Goal: Task Accomplishment & Management: Manage account settings

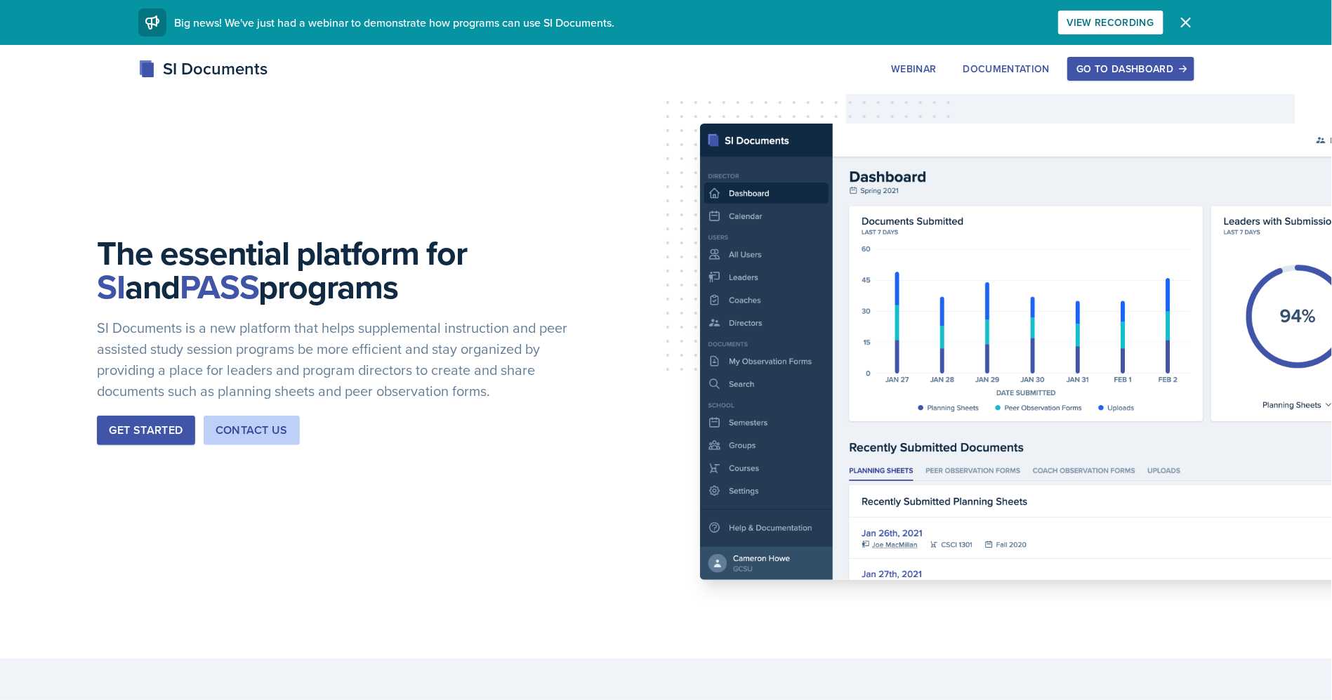
click at [157, 428] on div "Get Started" at bounding box center [146, 430] width 74 height 17
click at [1150, 74] on div "Go to Dashboard" at bounding box center [1131, 68] width 108 height 11
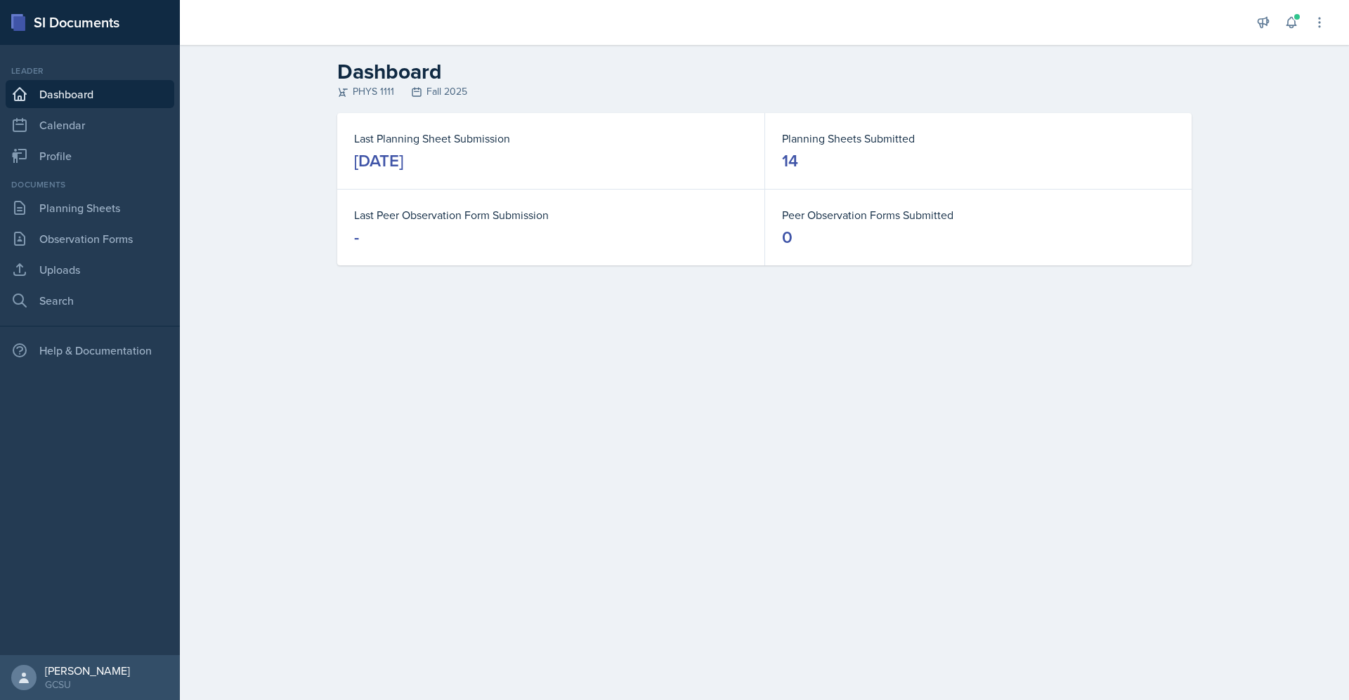
click at [403, 168] on div "[DATE]" at bounding box center [378, 161] width 49 height 22
click at [98, 209] on link "Planning Sheets" at bounding box center [90, 208] width 169 height 28
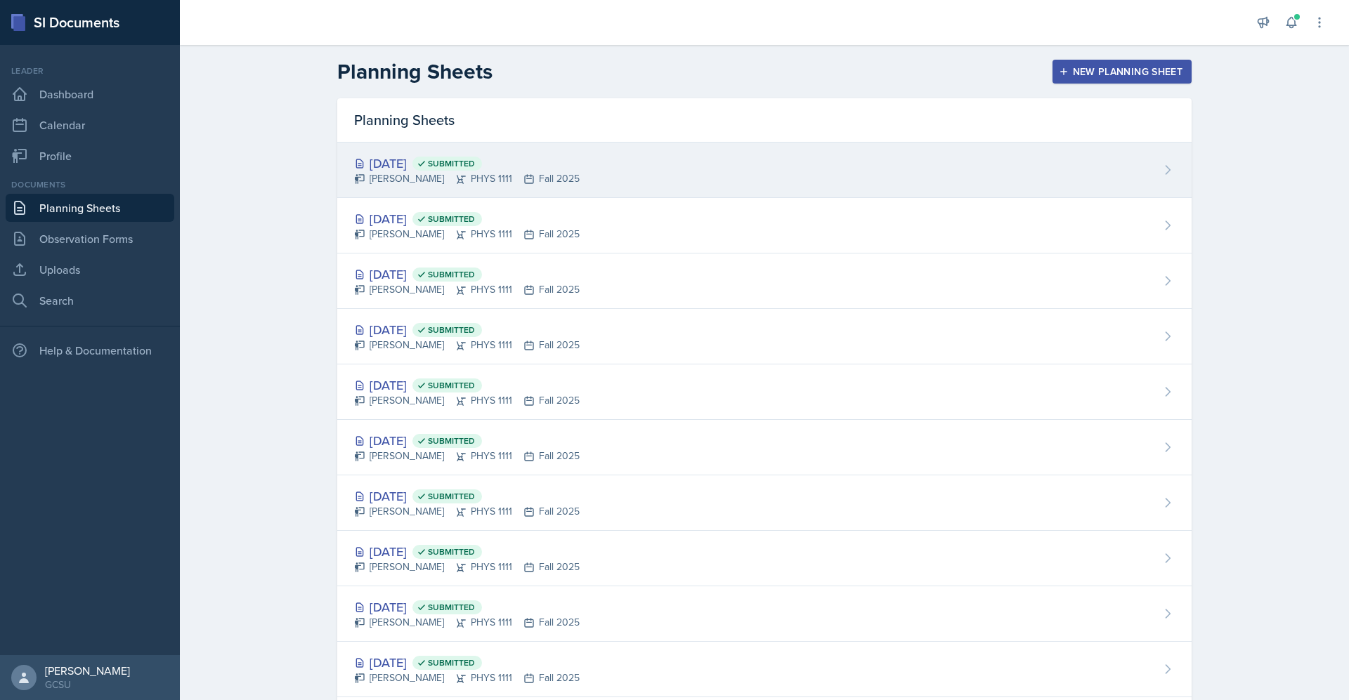
click at [475, 164] on span "Submitted" at bounding box center [451, 163] width 47 height 11
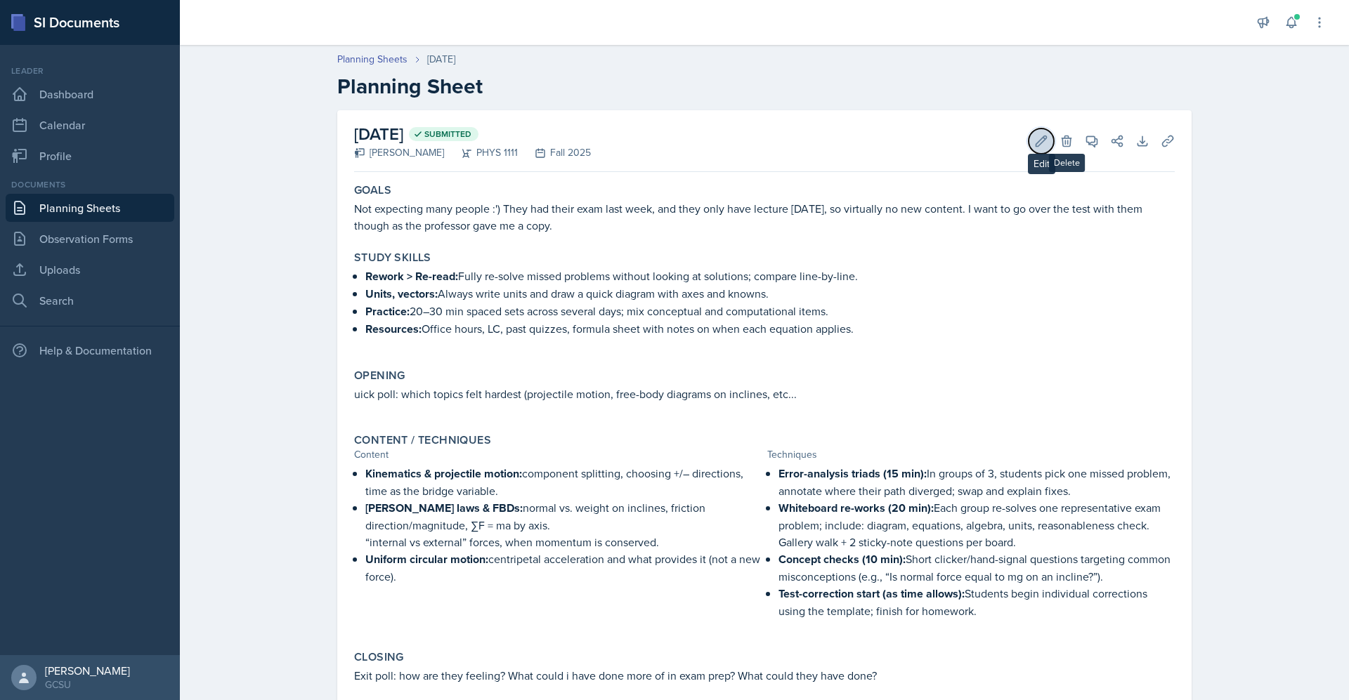
click at [1034, 140] on icon at bounding box center [1041, 141] width 14 height 14
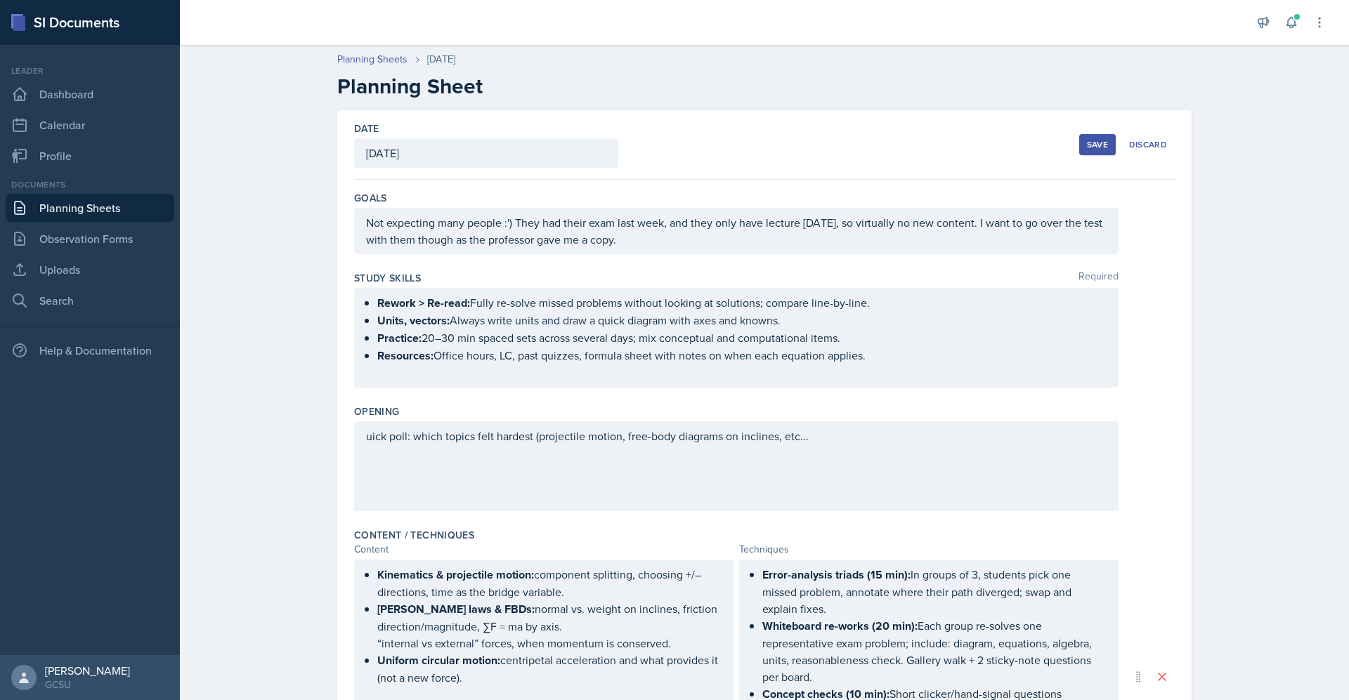
scroll to position [421, 0]
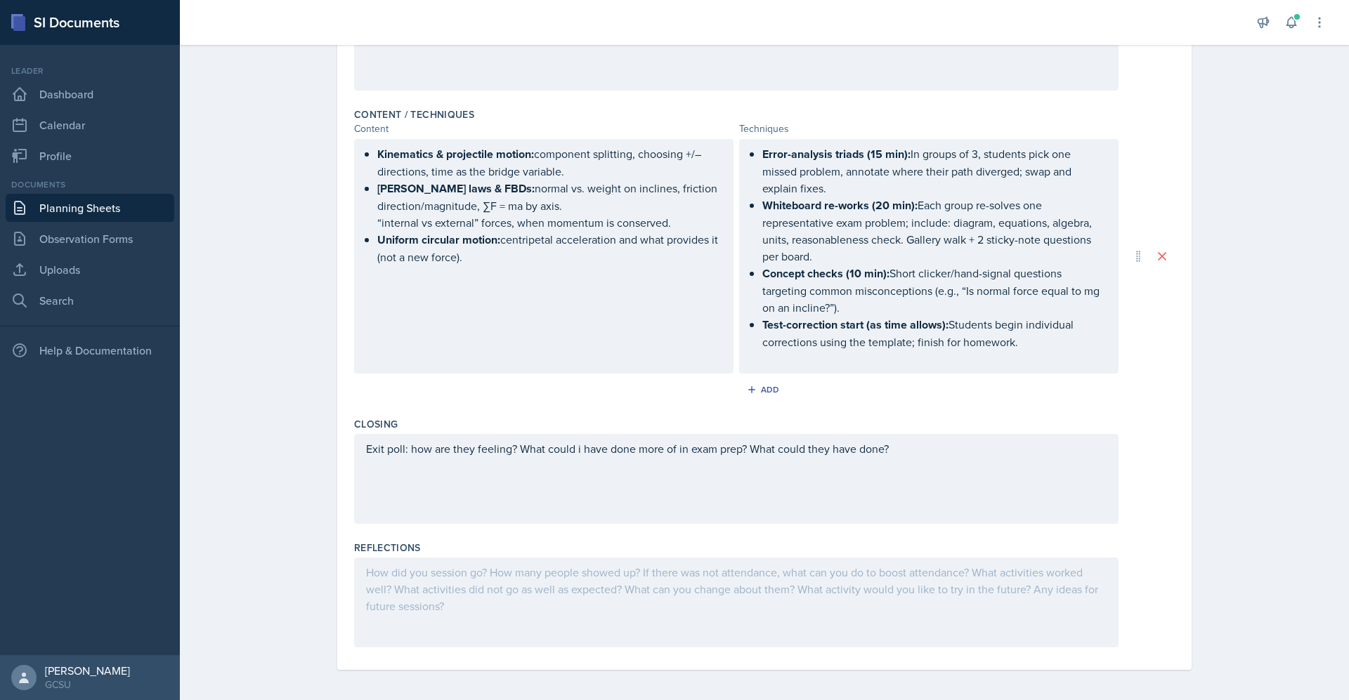
click at [487, 582] on div at bounding box center [736, 603] width 764 height 90
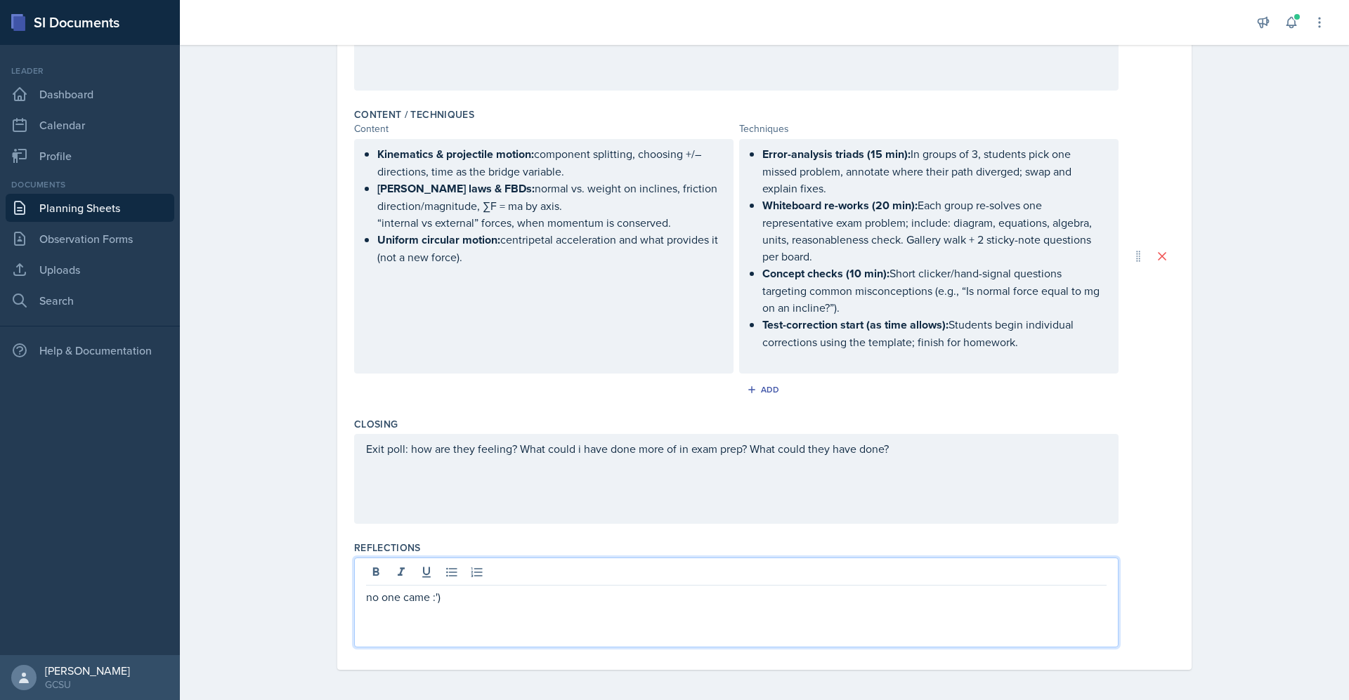
scroll to position [0, 0]
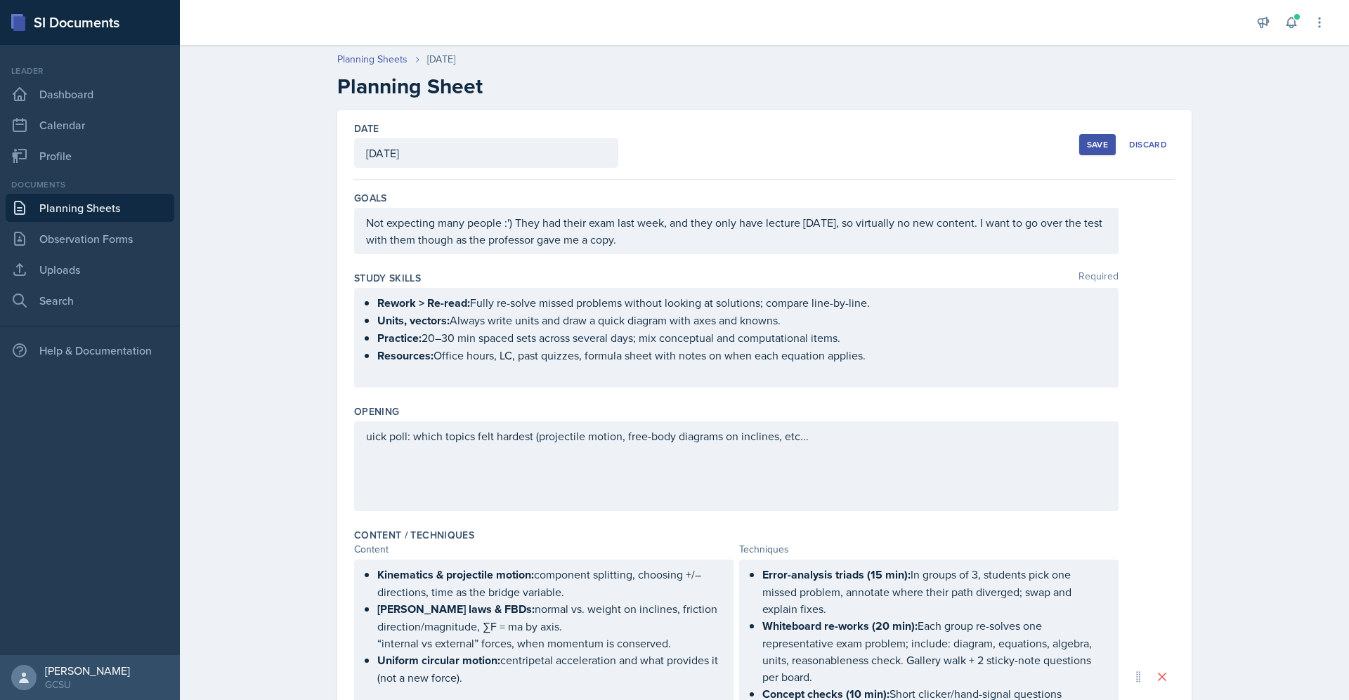
click at [1079, 151] on button "Save" at bounding box center [1097, 144] width 37 height 21
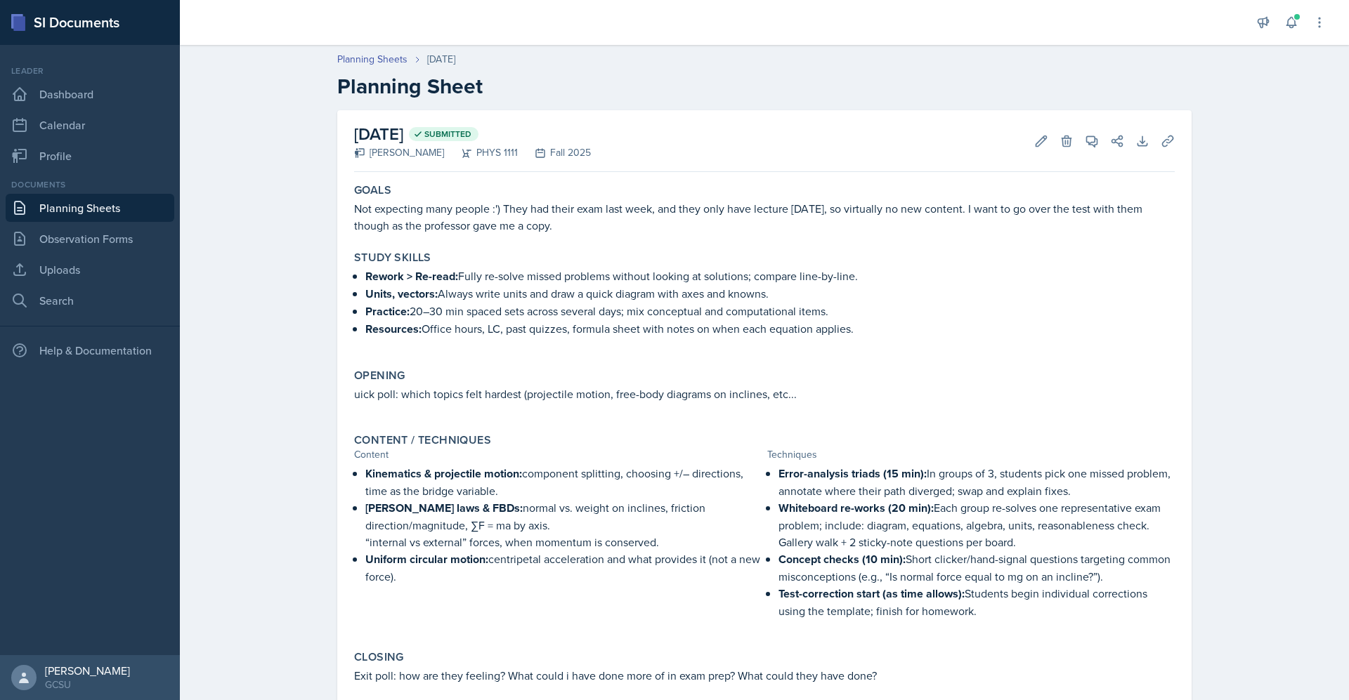
scroll to position [101, 0]
